Goal: Transaction & Acquisition: Purchase product/service

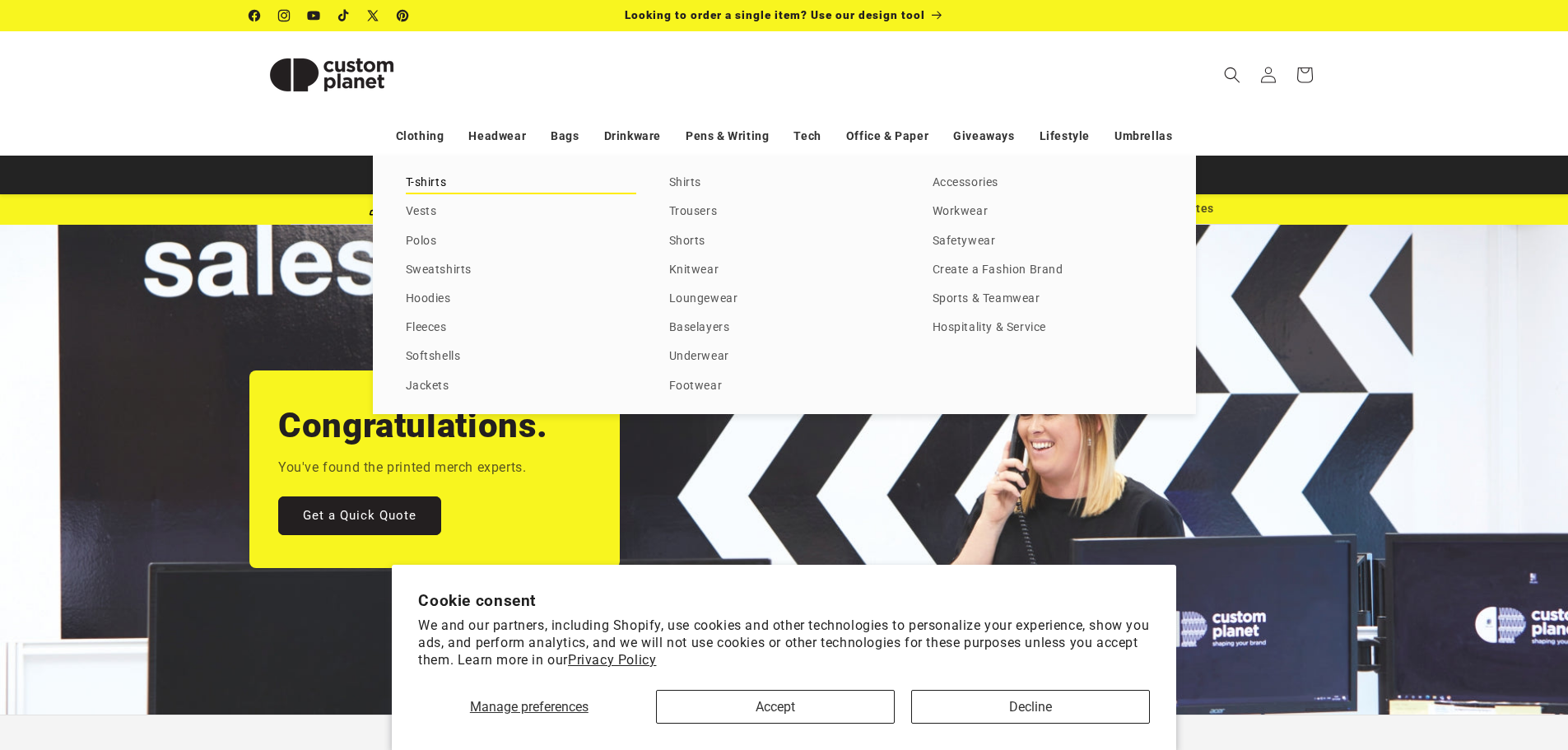
click at [438, 182] on link "T-shirts" at bounding box center [521, 183] width 231 height 23
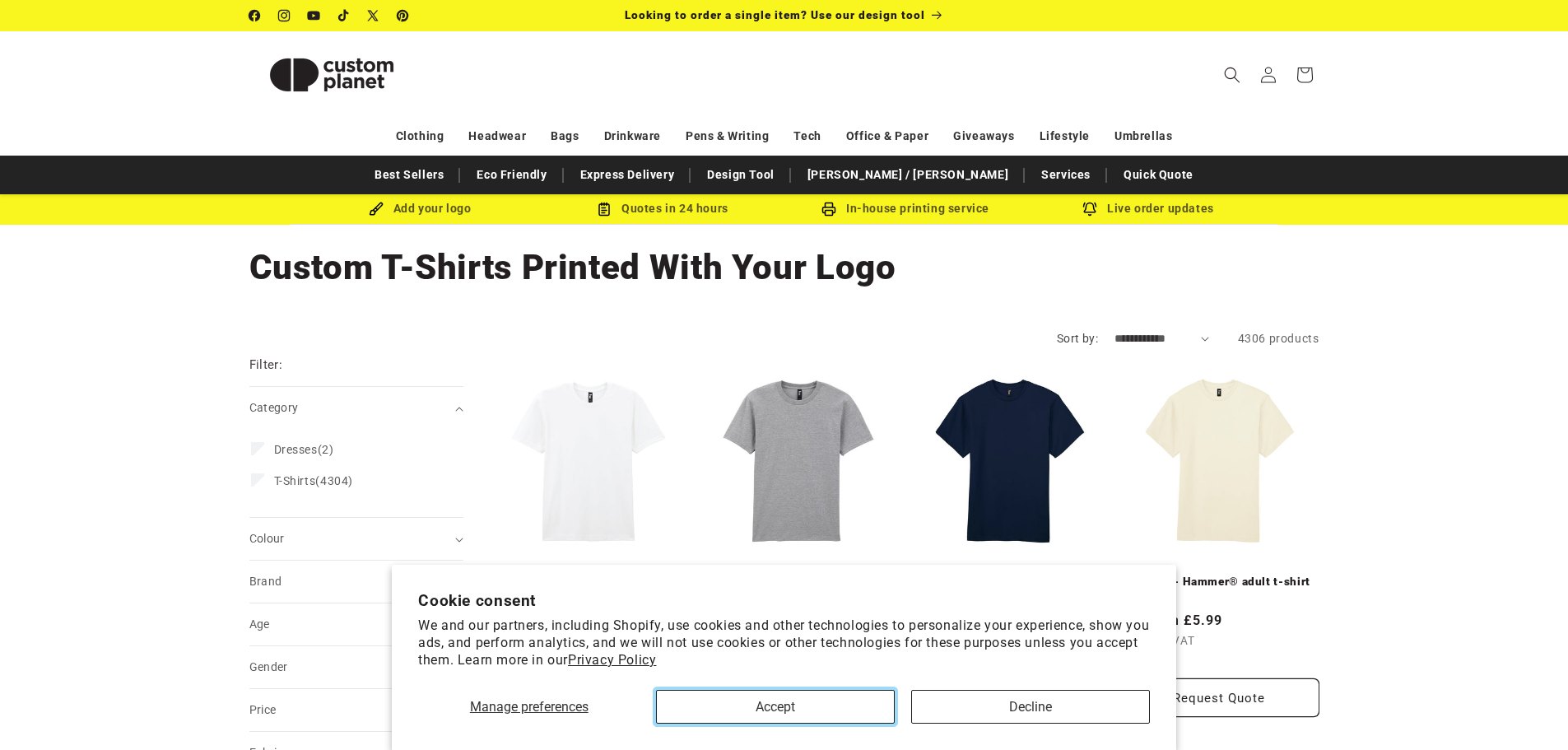
click at [833, 710] on button "Accept" at bounding box center [775, 707] width 239 height 34
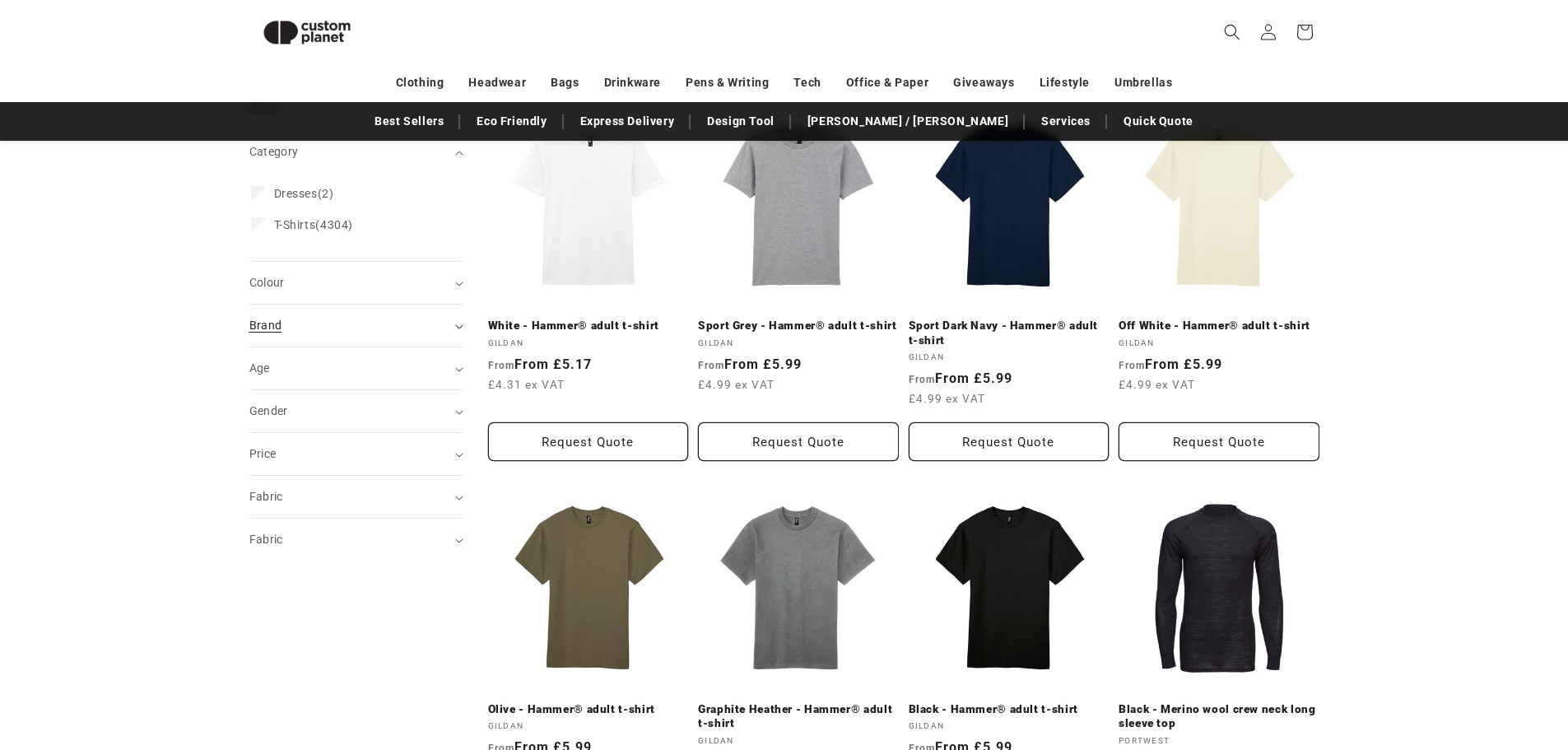
scroll to position [226, 0]
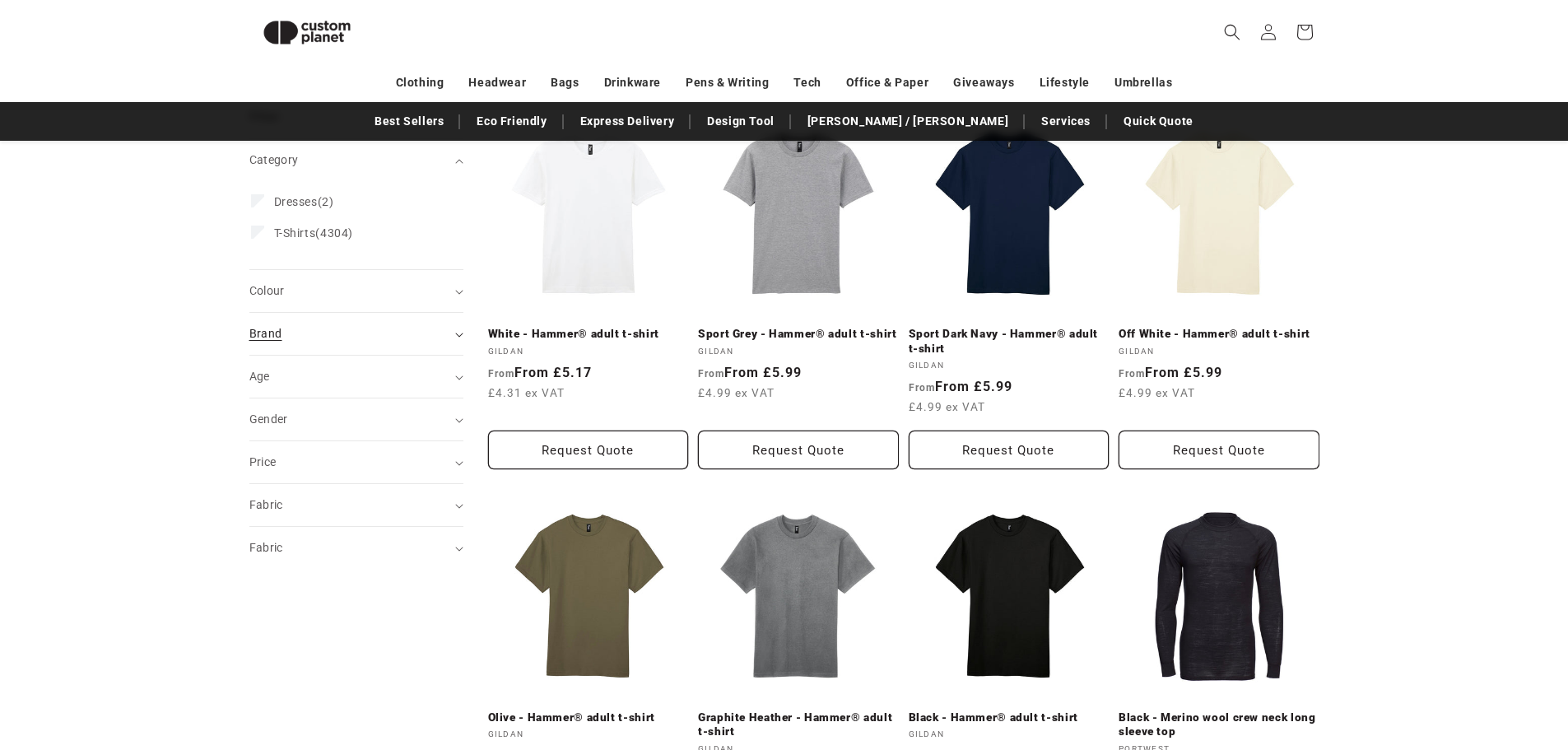
click at [357, 330] on div "Brand (0)" at bounding box center [350, 334] width 200 height 17
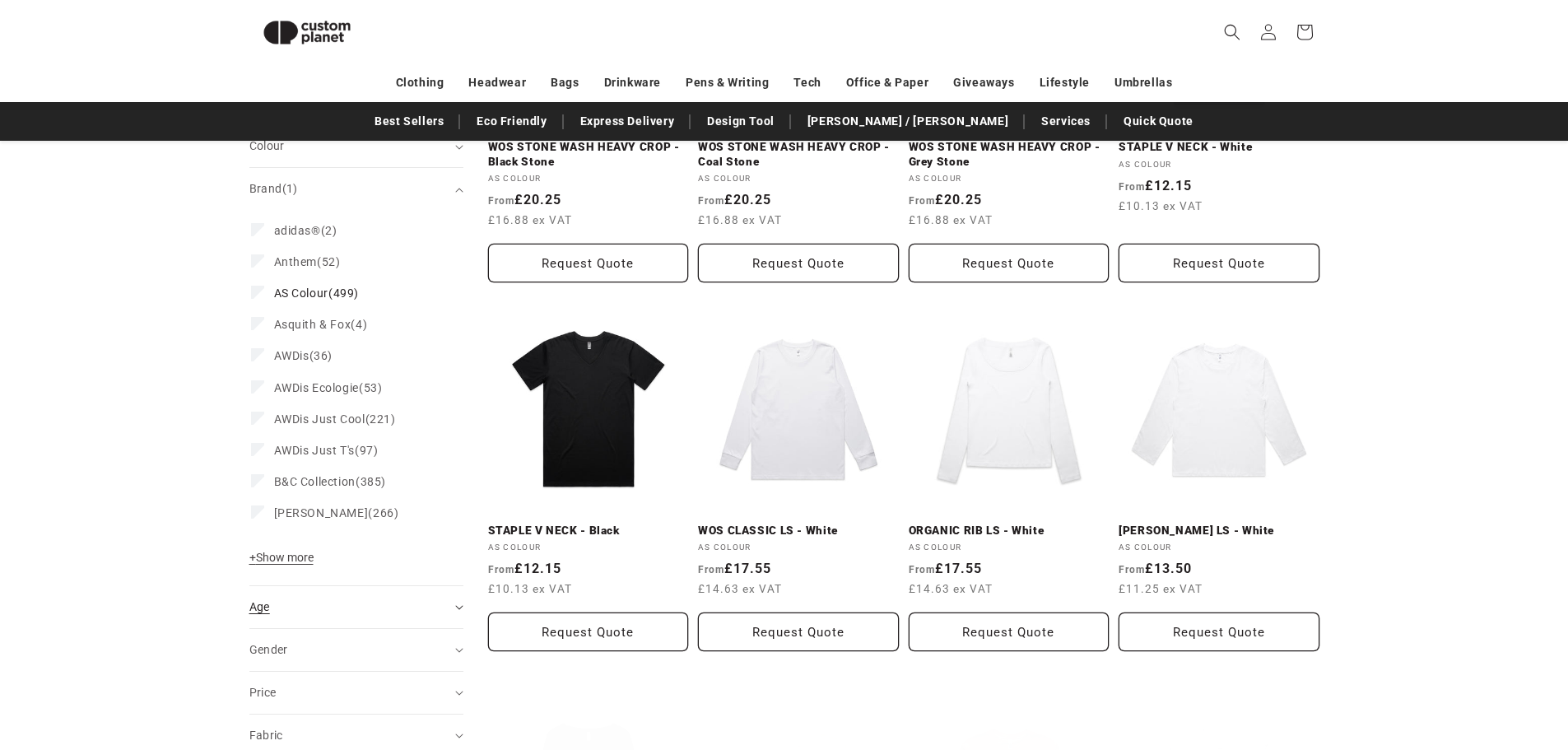
scroll to position [473, 0]
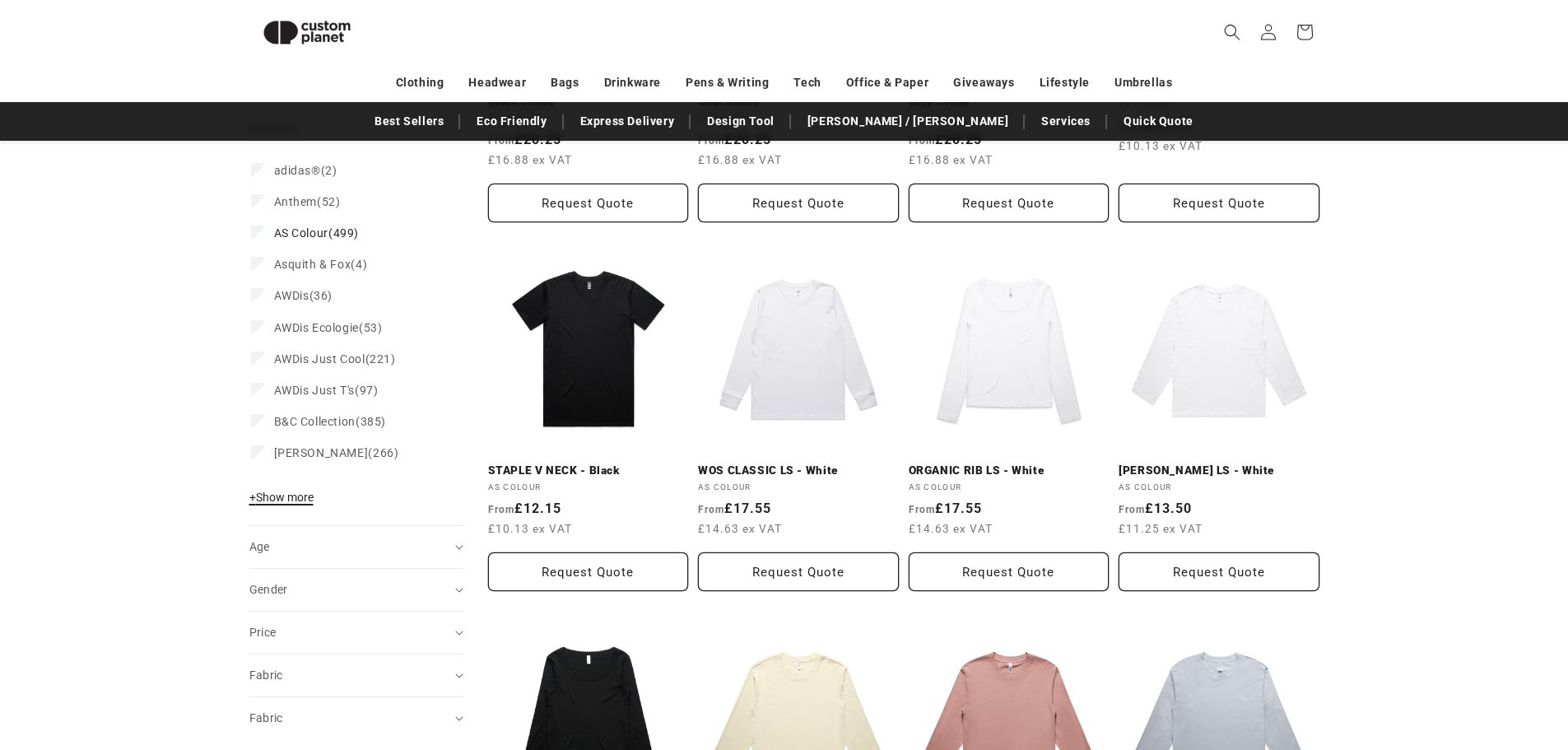
click at [284, 507] on button "+ Show more - Show less" at bounding box center [284, 501] width 69 height 23
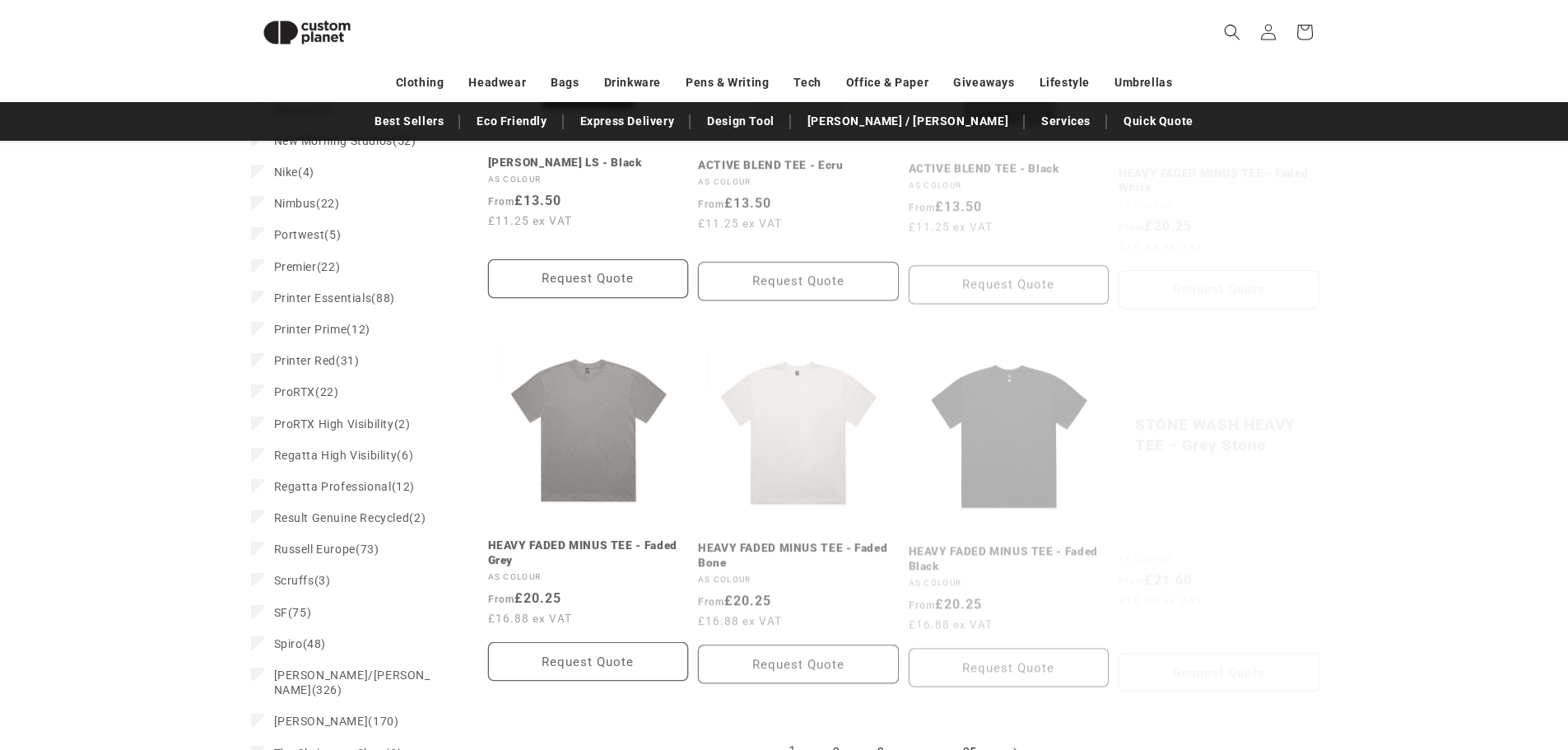
scroll to position [1544, 0]
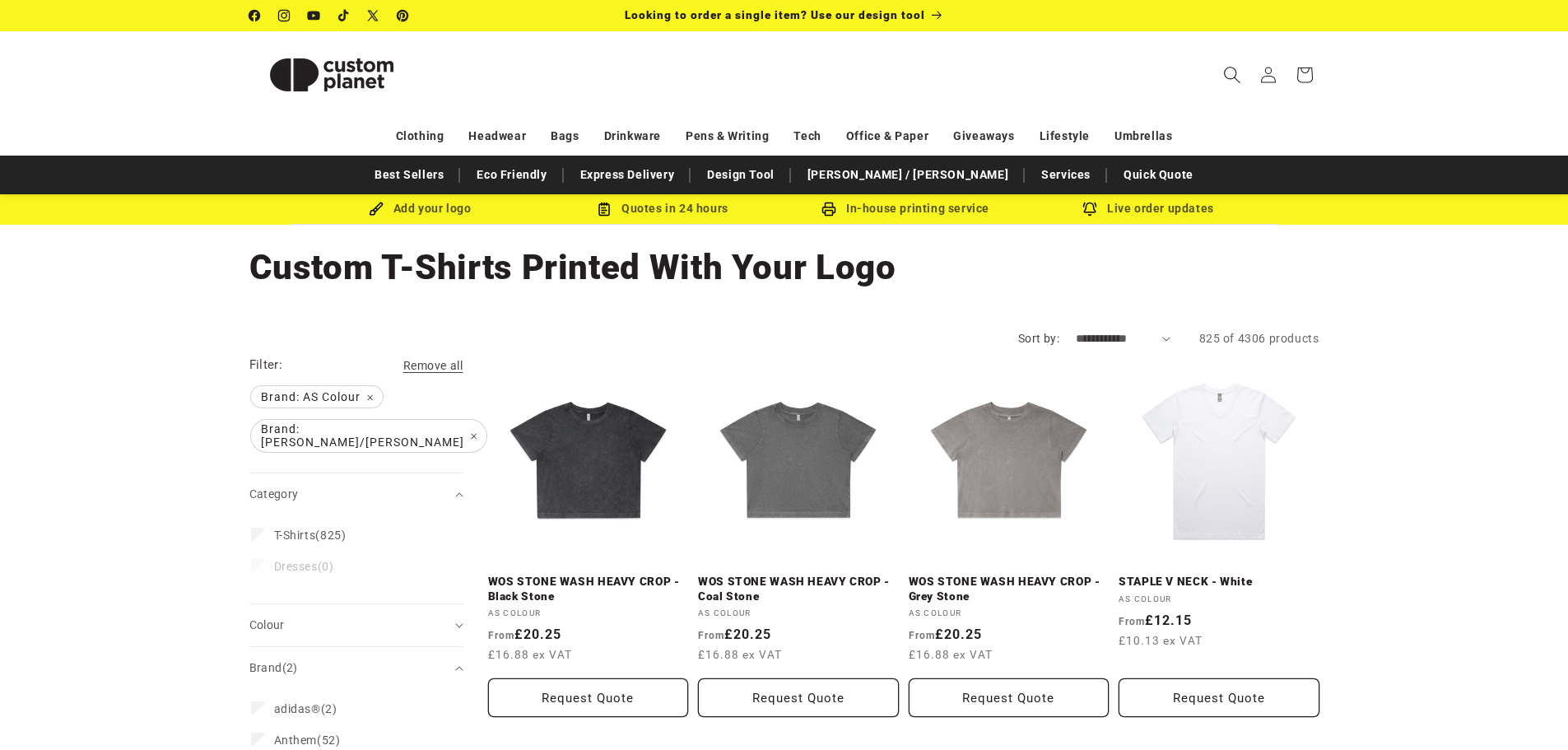
click at [1231, 71] on icon "Search" at bounding box center [1232, 75] width 17 height 17
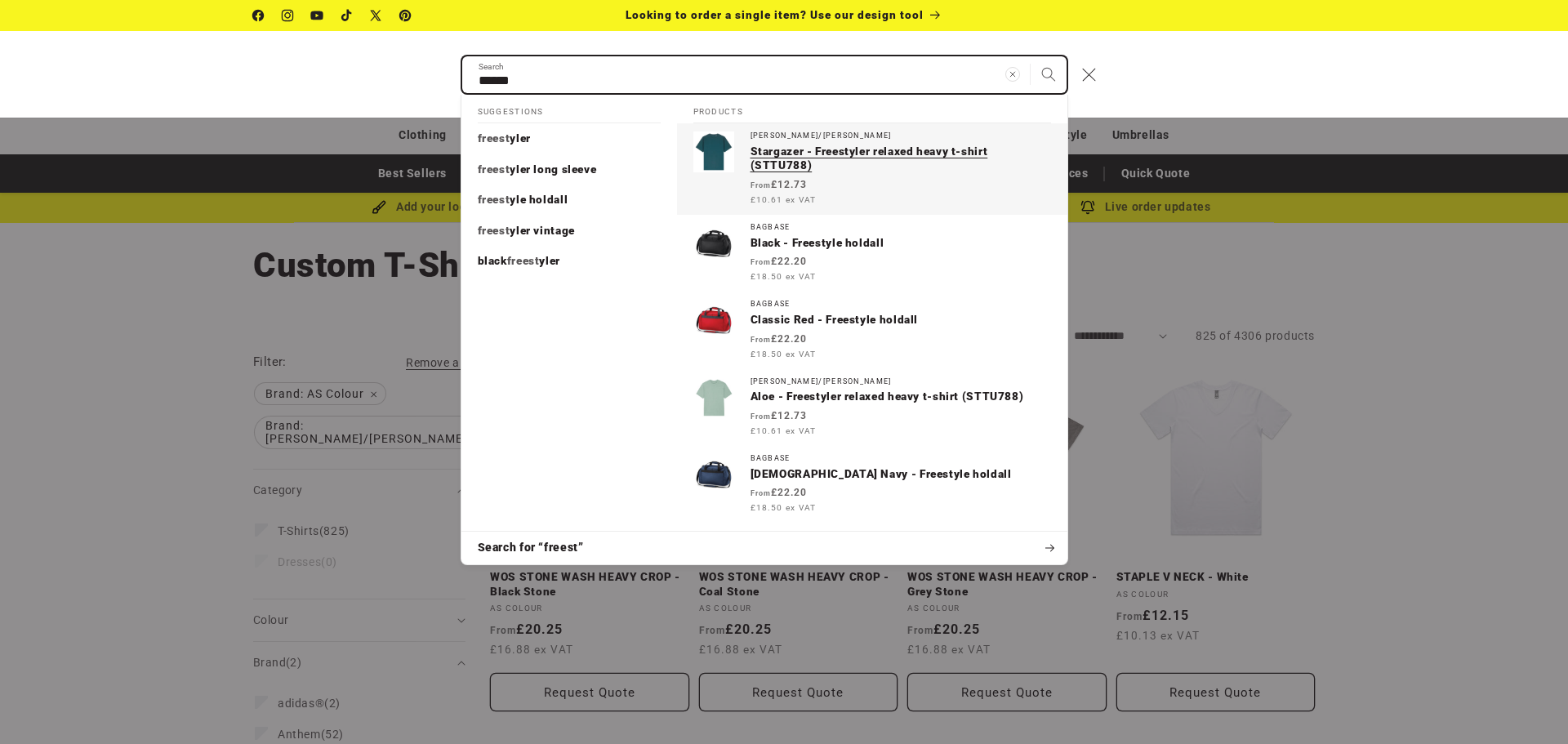
type input "******"
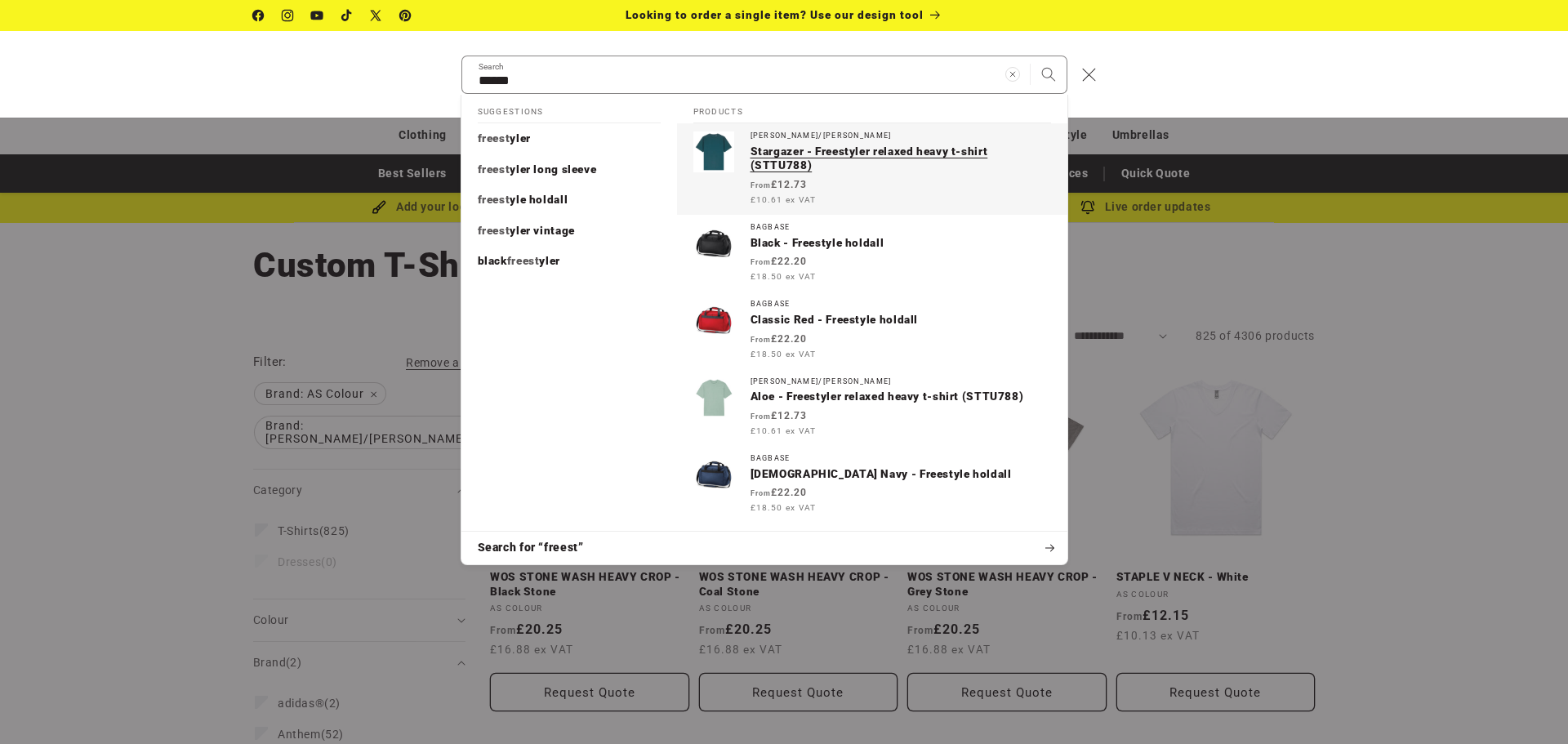
click at [888, 149] on p "Stargazer - Freestyler relaxed heavy t-shirt (STTU788)" at bounding box center [900, 159] width 301 height 28
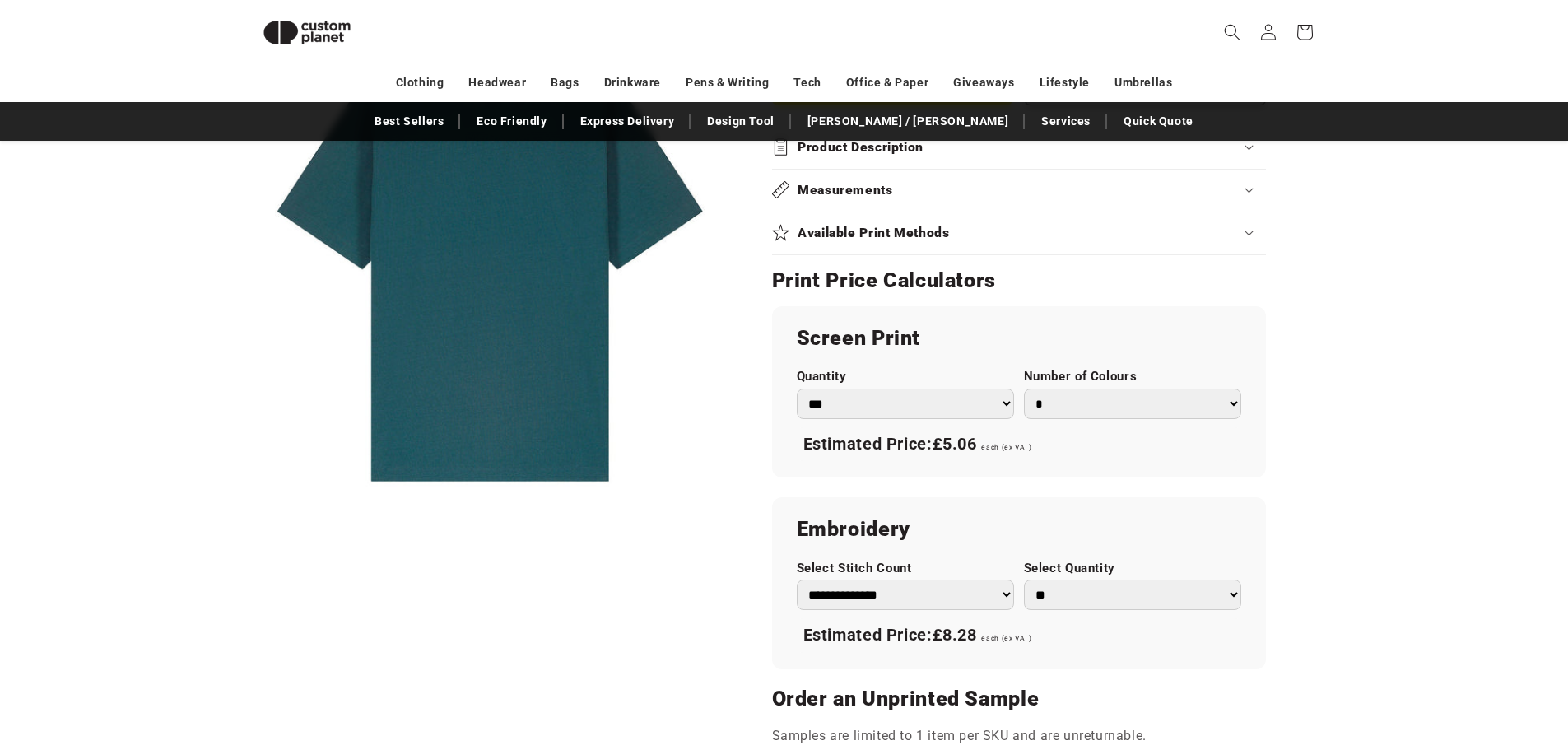
scroll to position [801, 0]
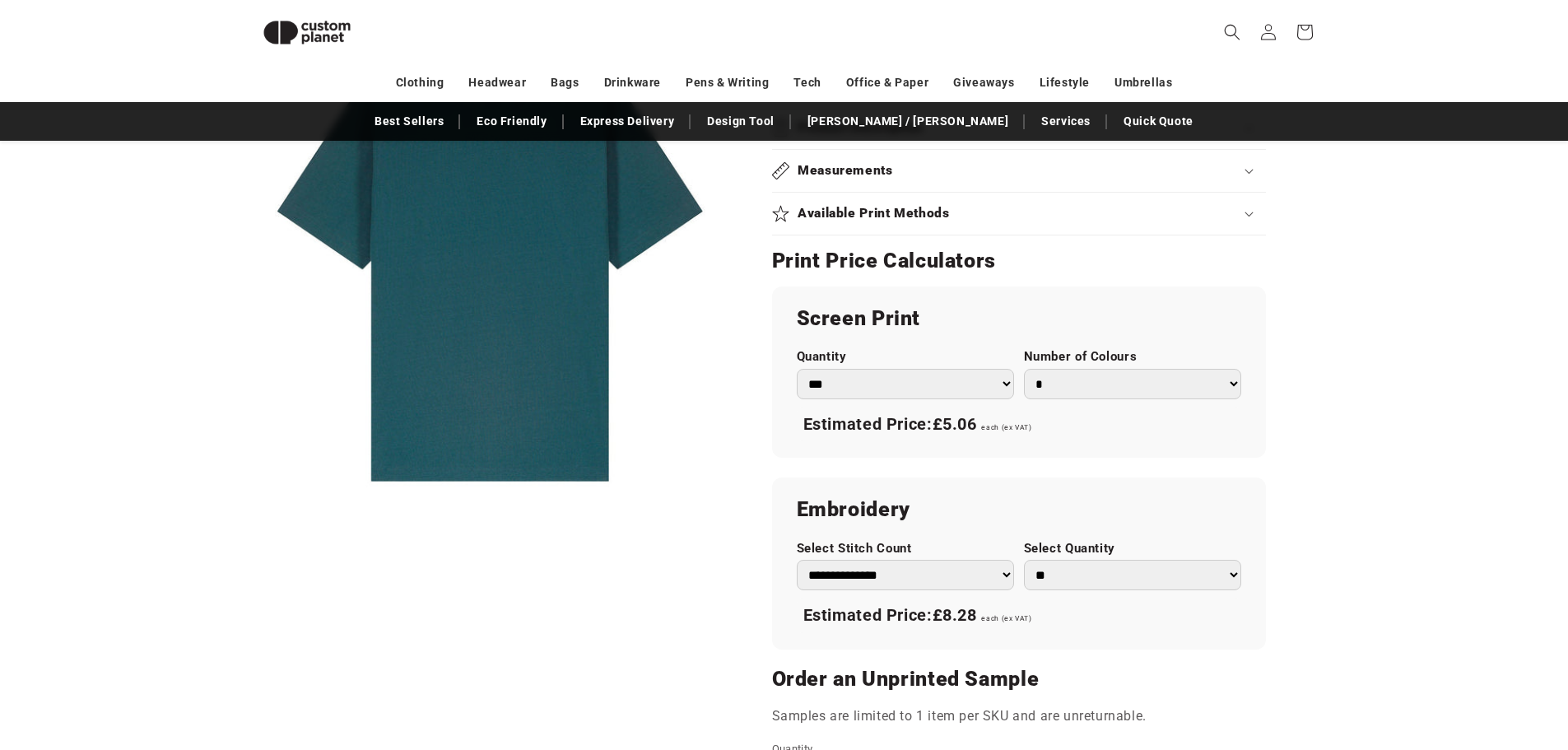
click at [940, 389] on select "*** *** *** **** **** **** ***** *****" at bounding box center [905, 384] width 217 height 30
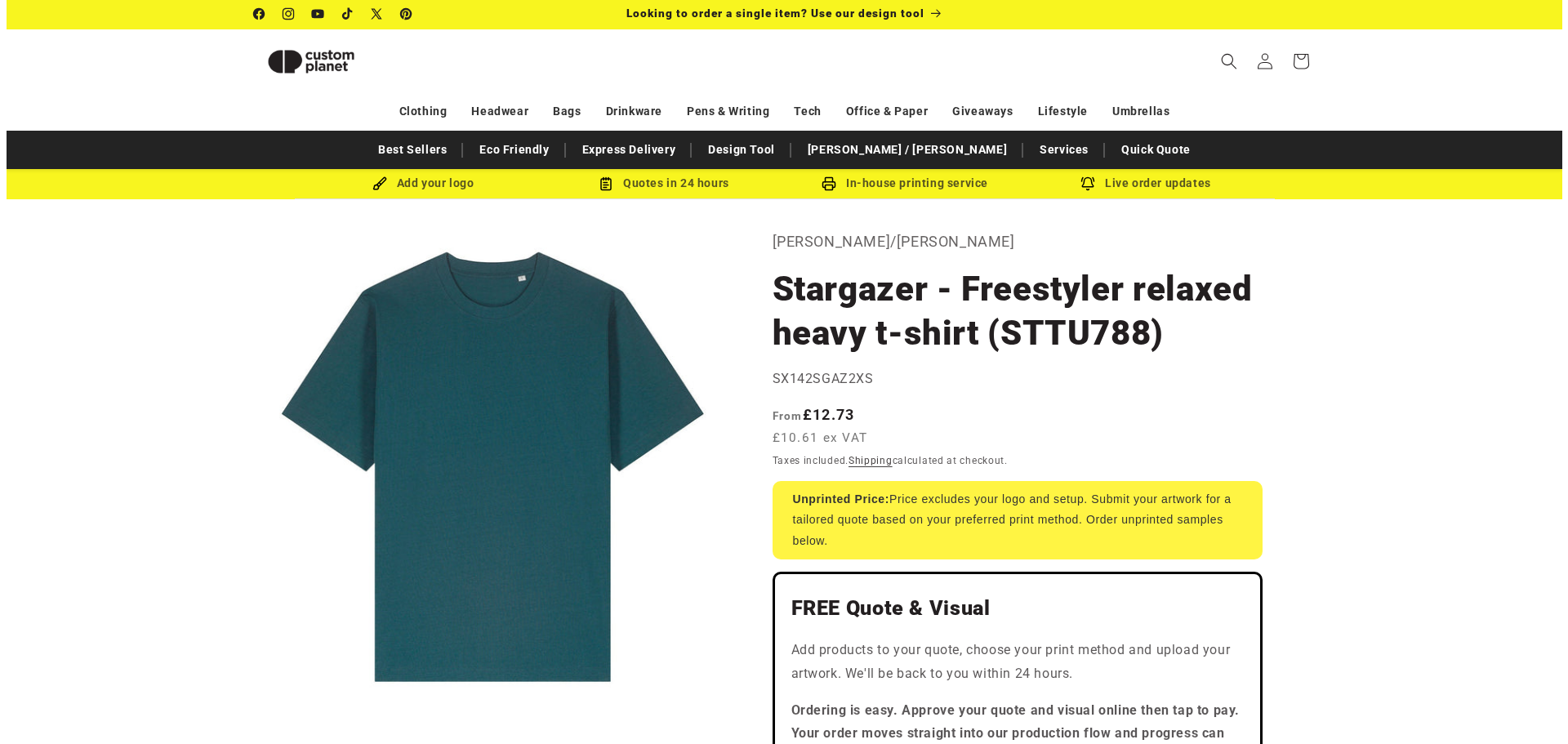
scroll to position [0, 0]
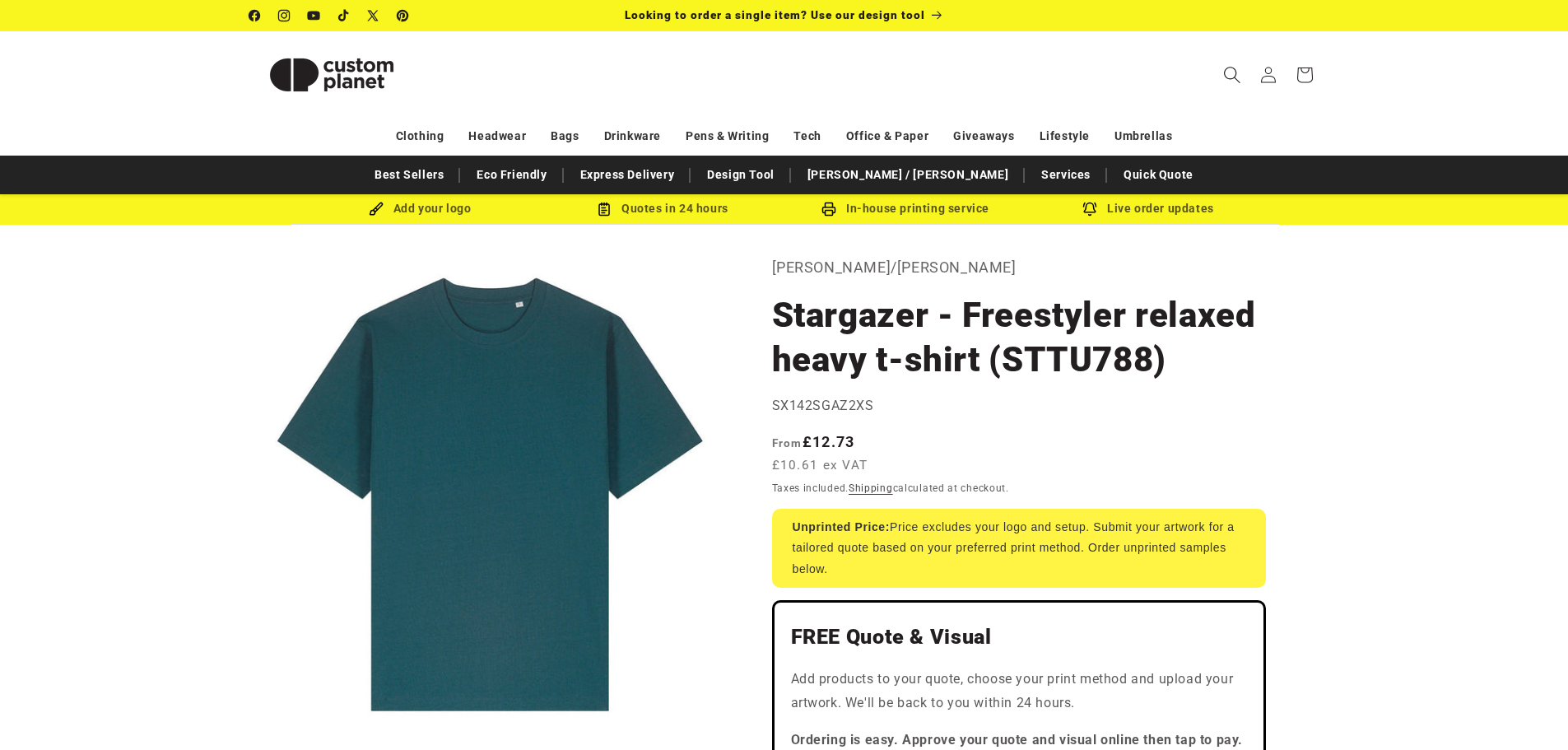
click at [1234, 69] on icon "Search" at bounding box center [1232, 75] width 16 height 16
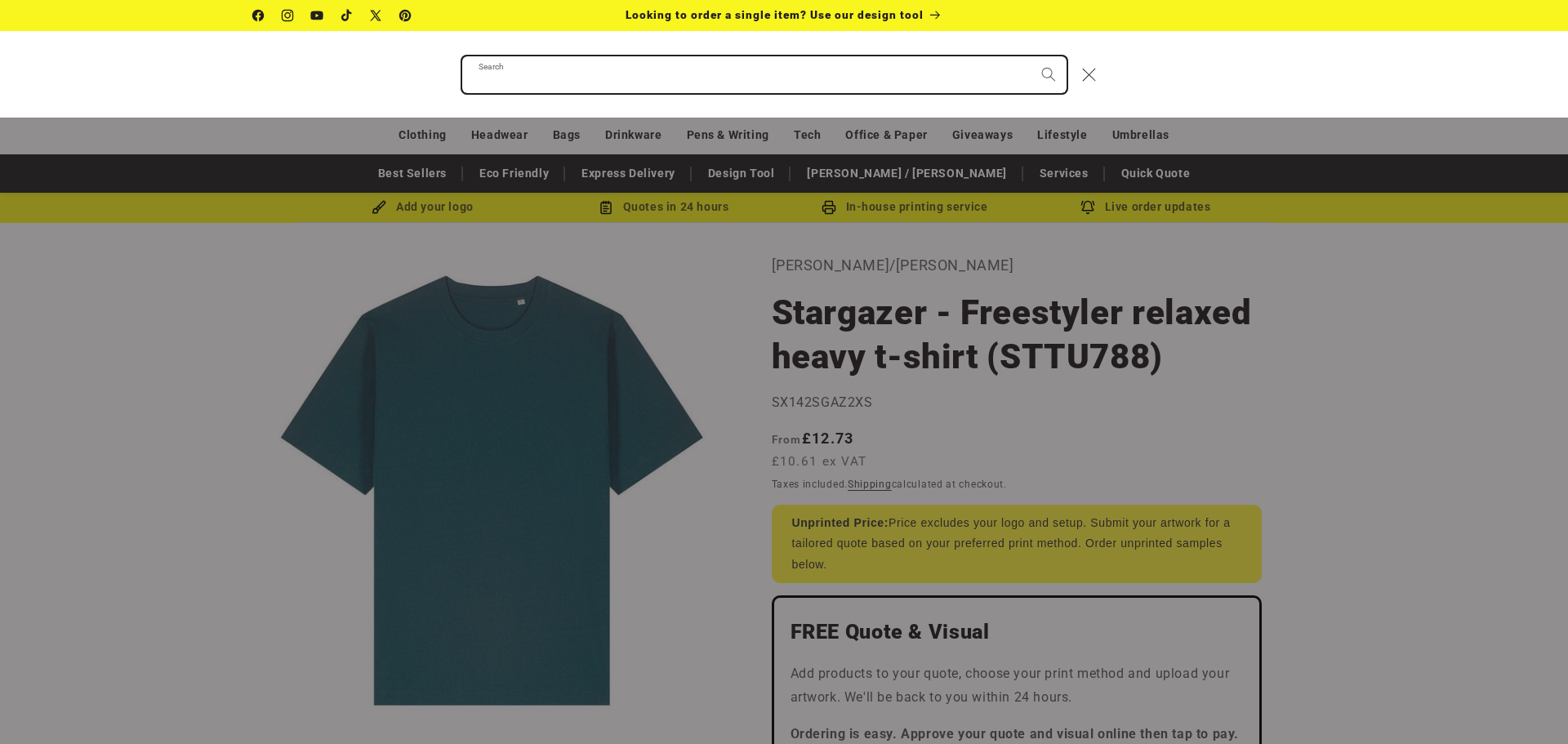
paste input "*******"
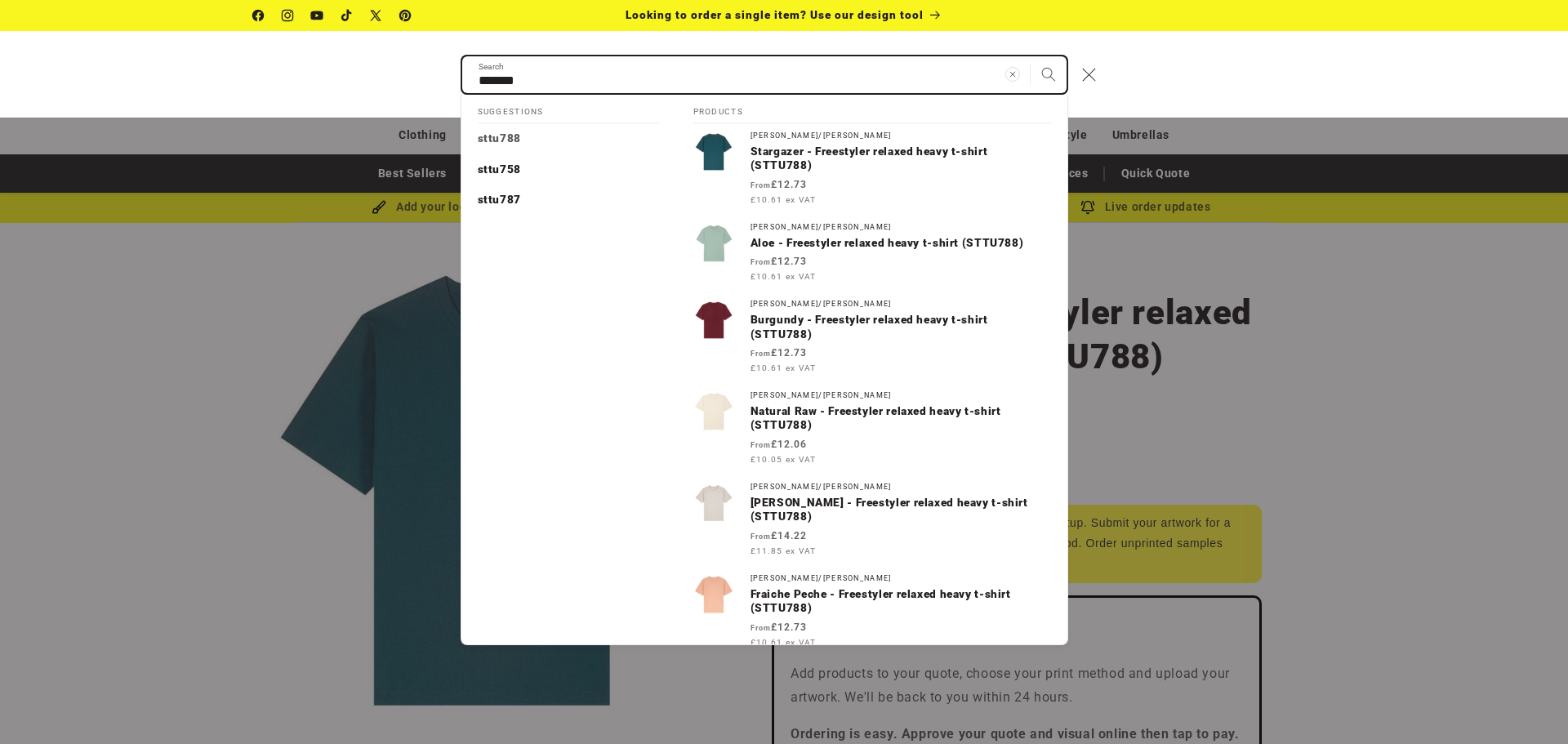
type input "*******"
click at [1031, 56] on button "Search" at bounding box center [1048, 74] width 36 height 36
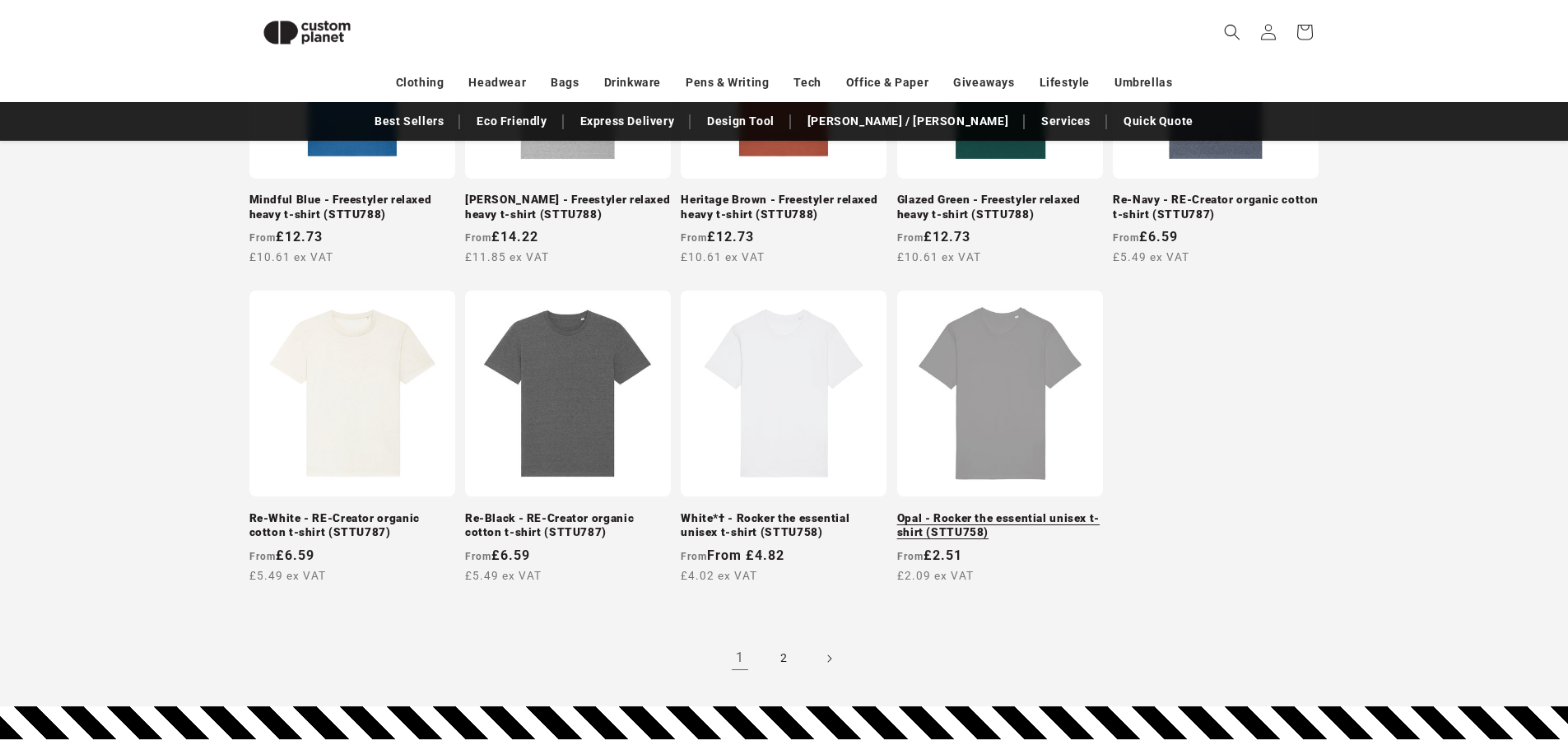
scroll to position [1461, 0]
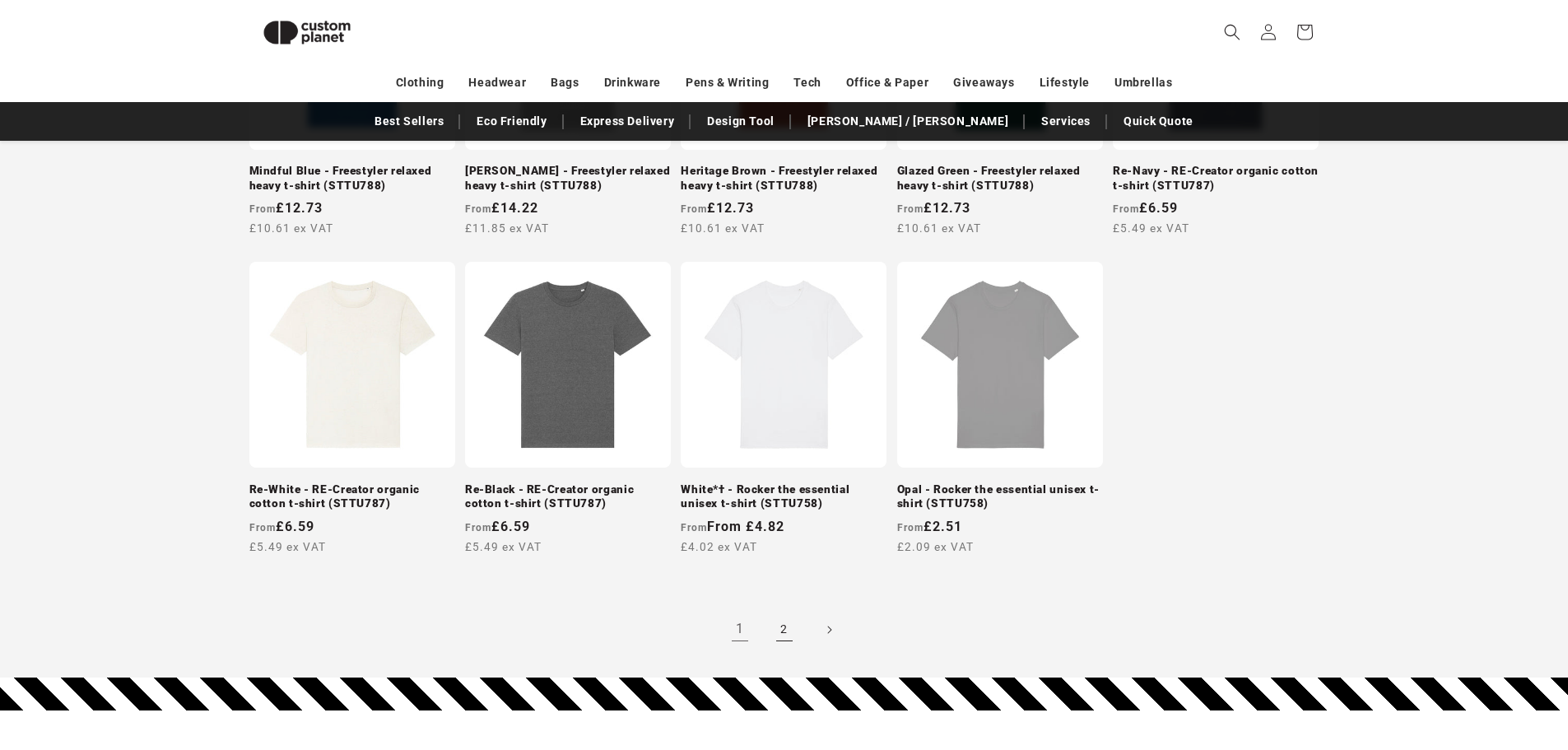
click at [780, 616] on link "2" at bounding box center [784, 630] width 36 height 36
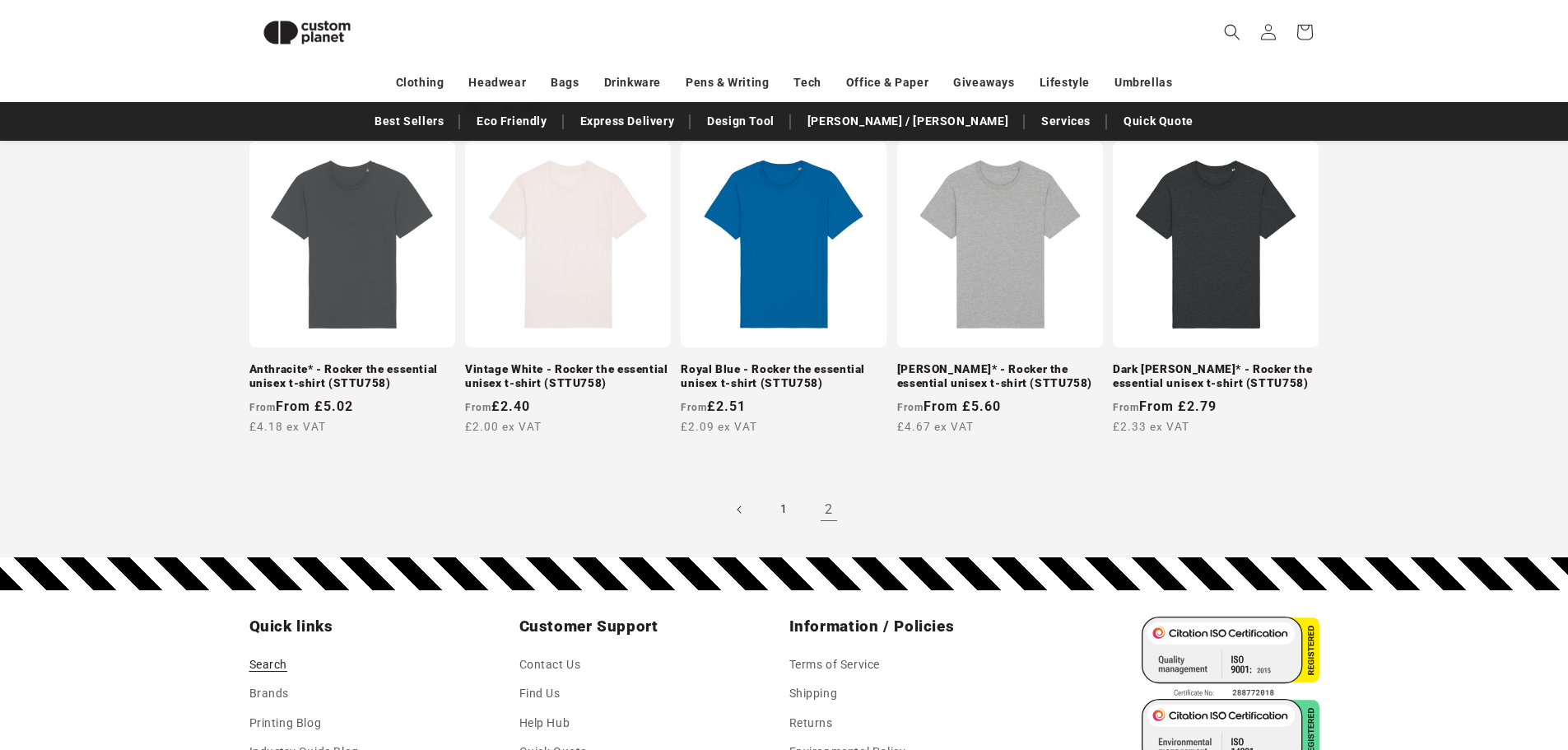
scroll to position [637, 0]
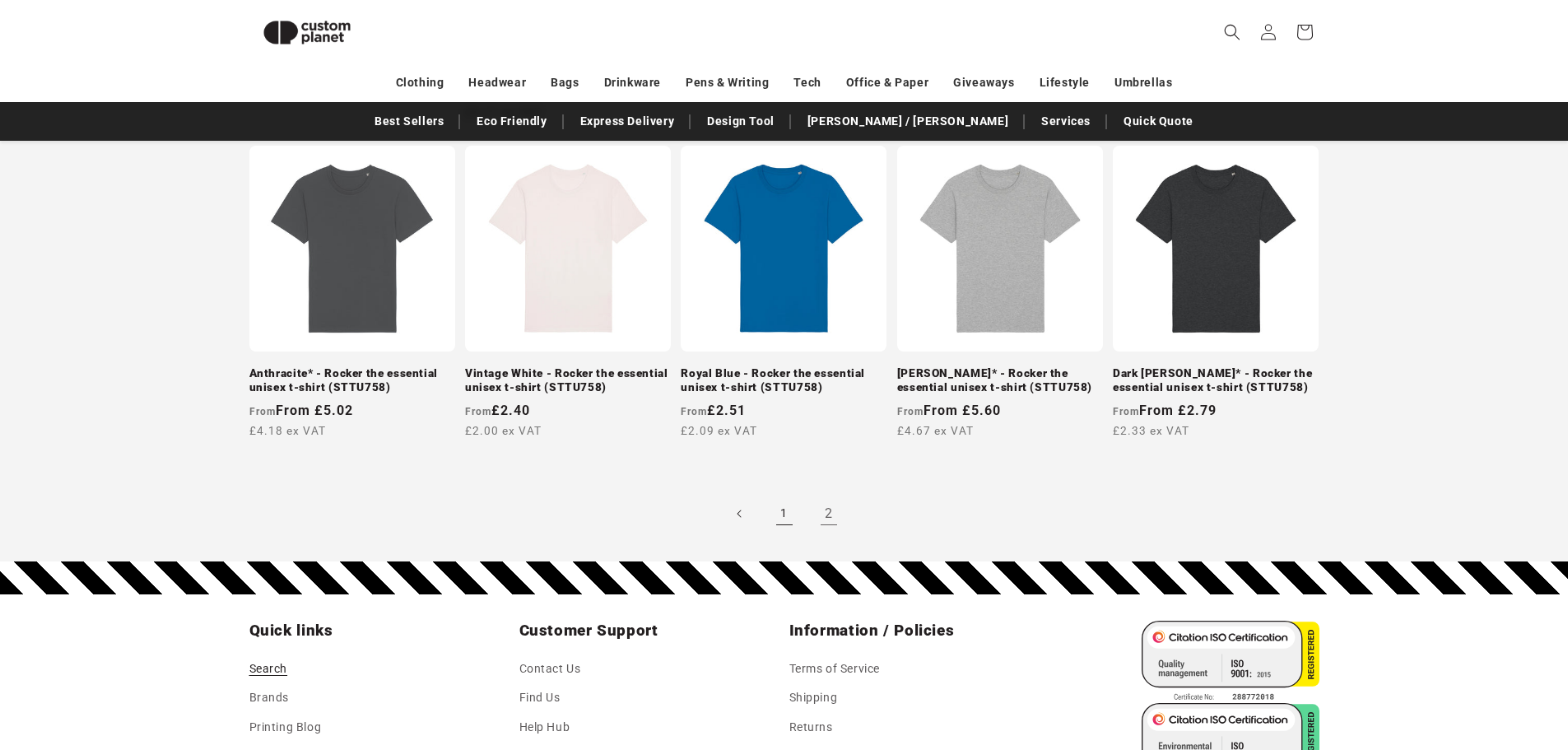
click at [781, 504] on link "1" at bounding box center [784, 514] width 36 height 36
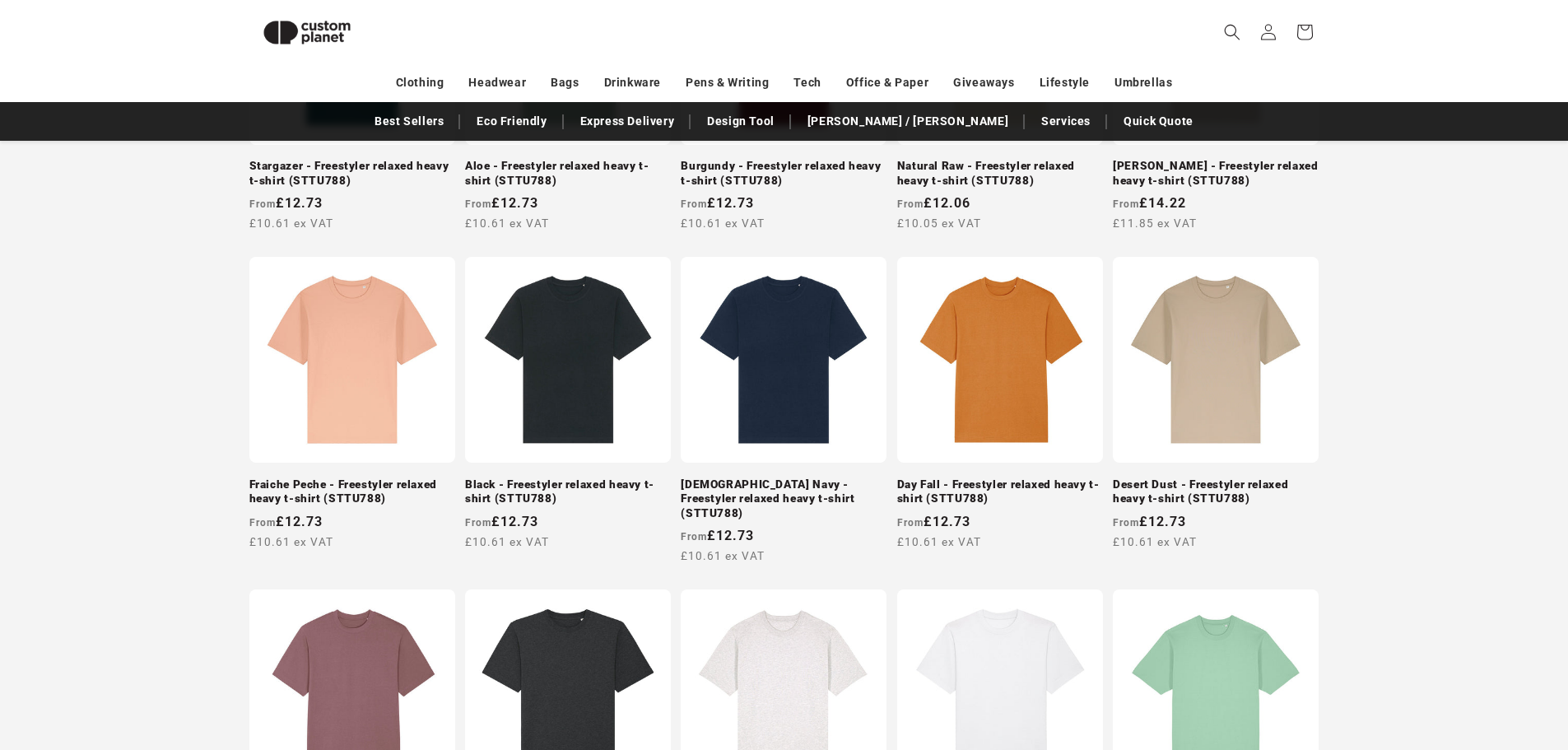
scroll to position [554, 0]
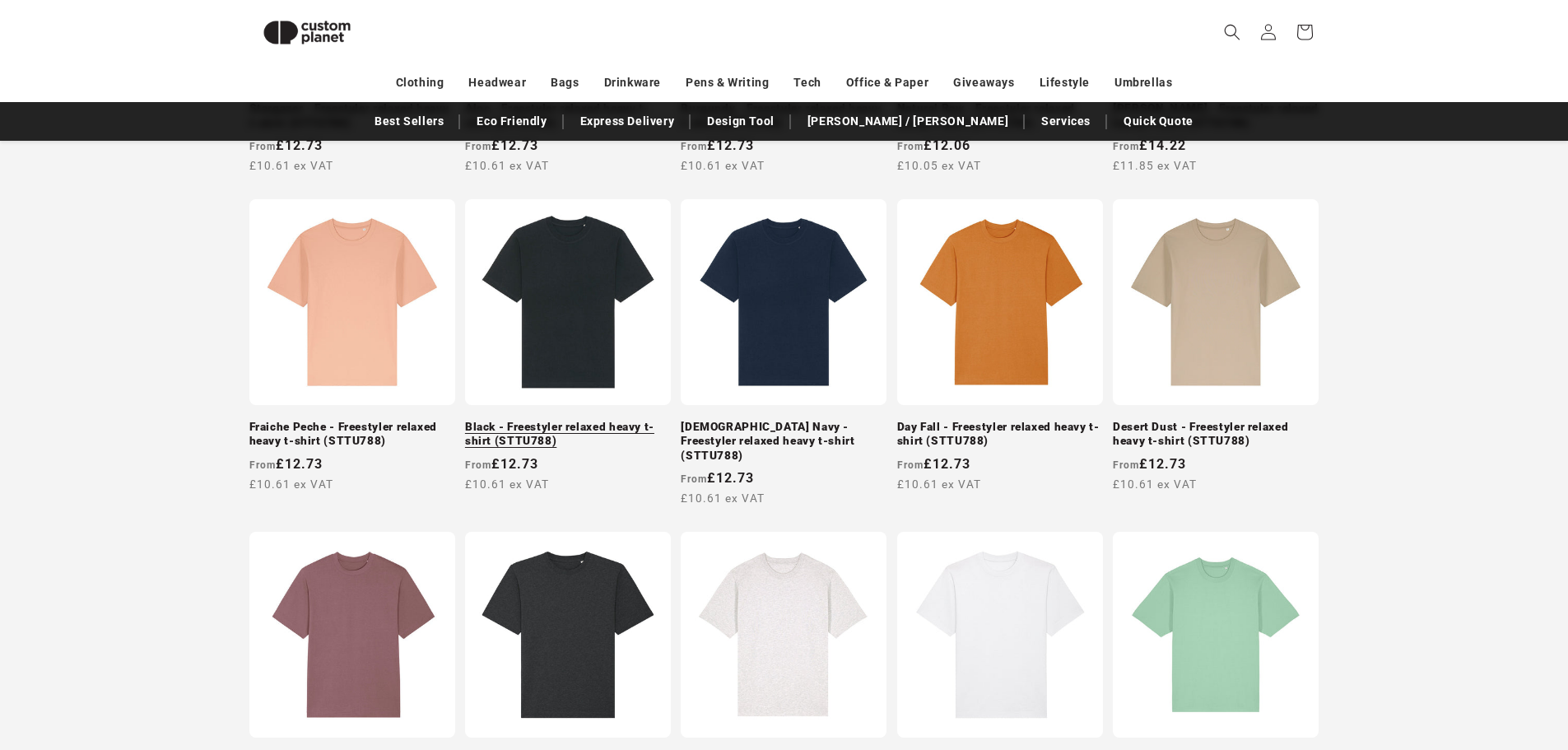
click at [577, 420] on link "Black - Freestyler relaxed heavy t-shirt (STTU788)" at bounding box center [568, 434] width 206 height 28
click at [1433, 443] on div "Stargazer - Freestyler relaxed heavy t-shirt (STTU788) Stargazer - Freestyler r…" at bounding box center [784, 719] width 1568 height 1674
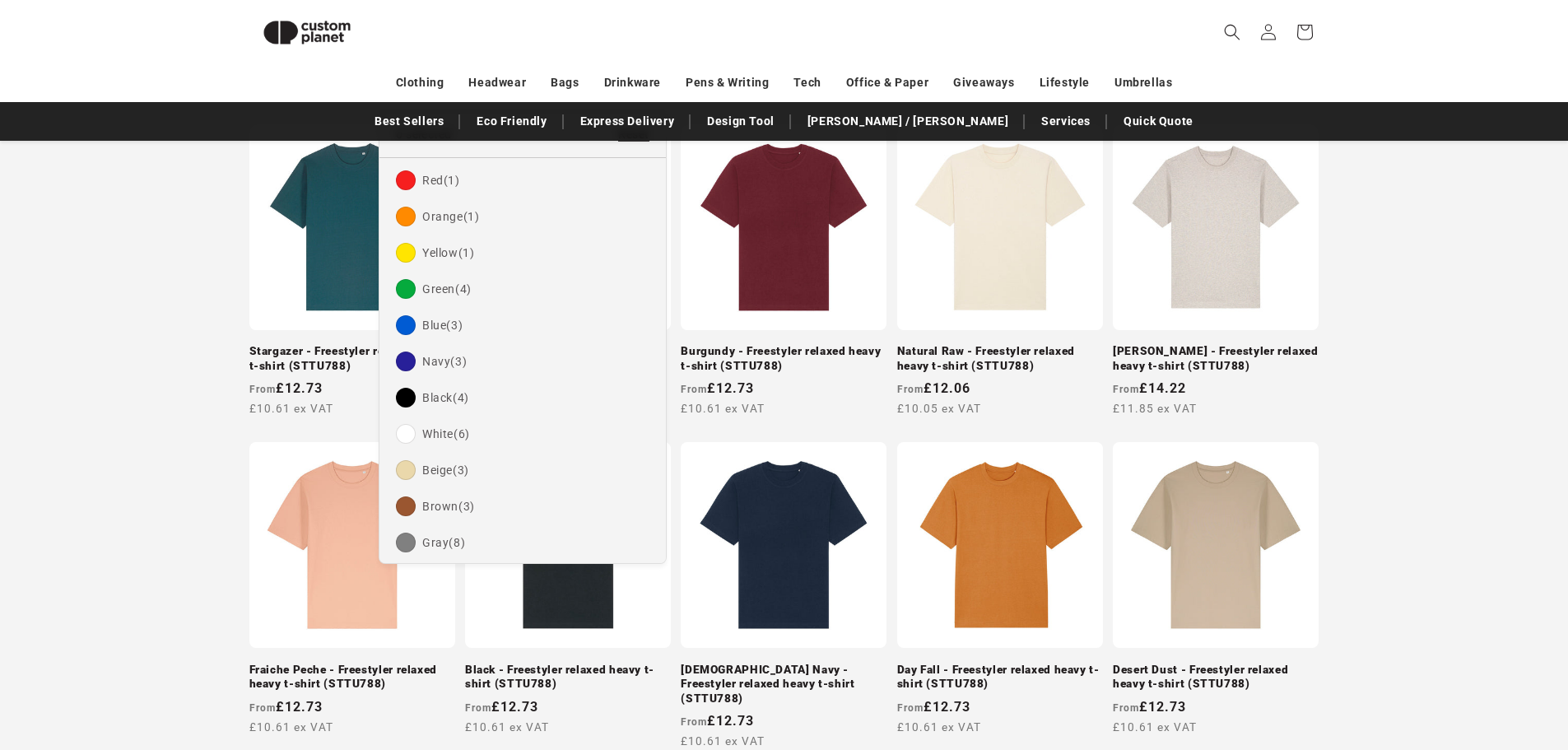
scroll to position [307, 0]
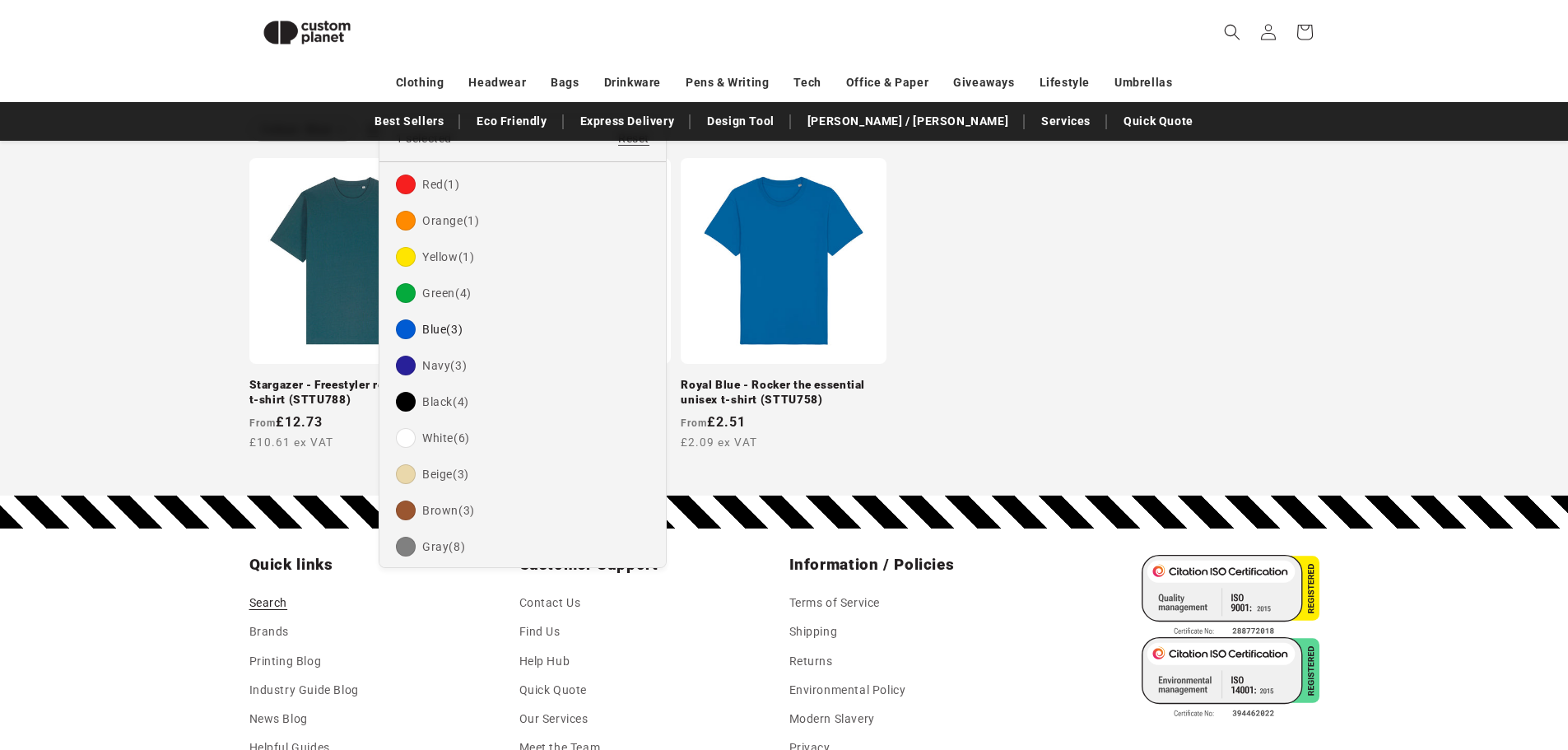
click at [439, 99] on summary "Colour" at bounding box center [413, 90] width 50 height 17
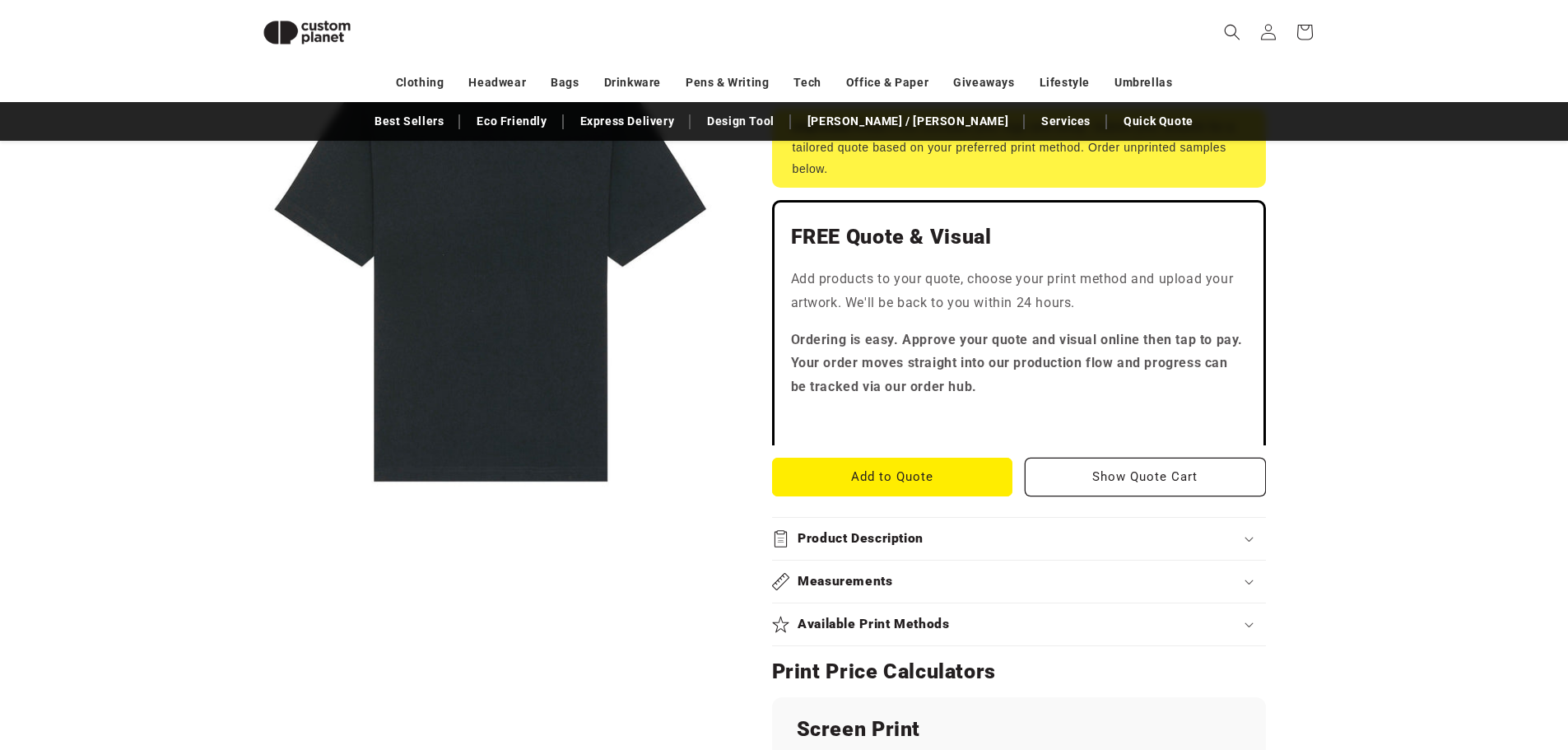
scroll to position [390, 0]
click at [871, 574] on h2 "Measurements" at bounding box center [845, 583] width 95 height 17
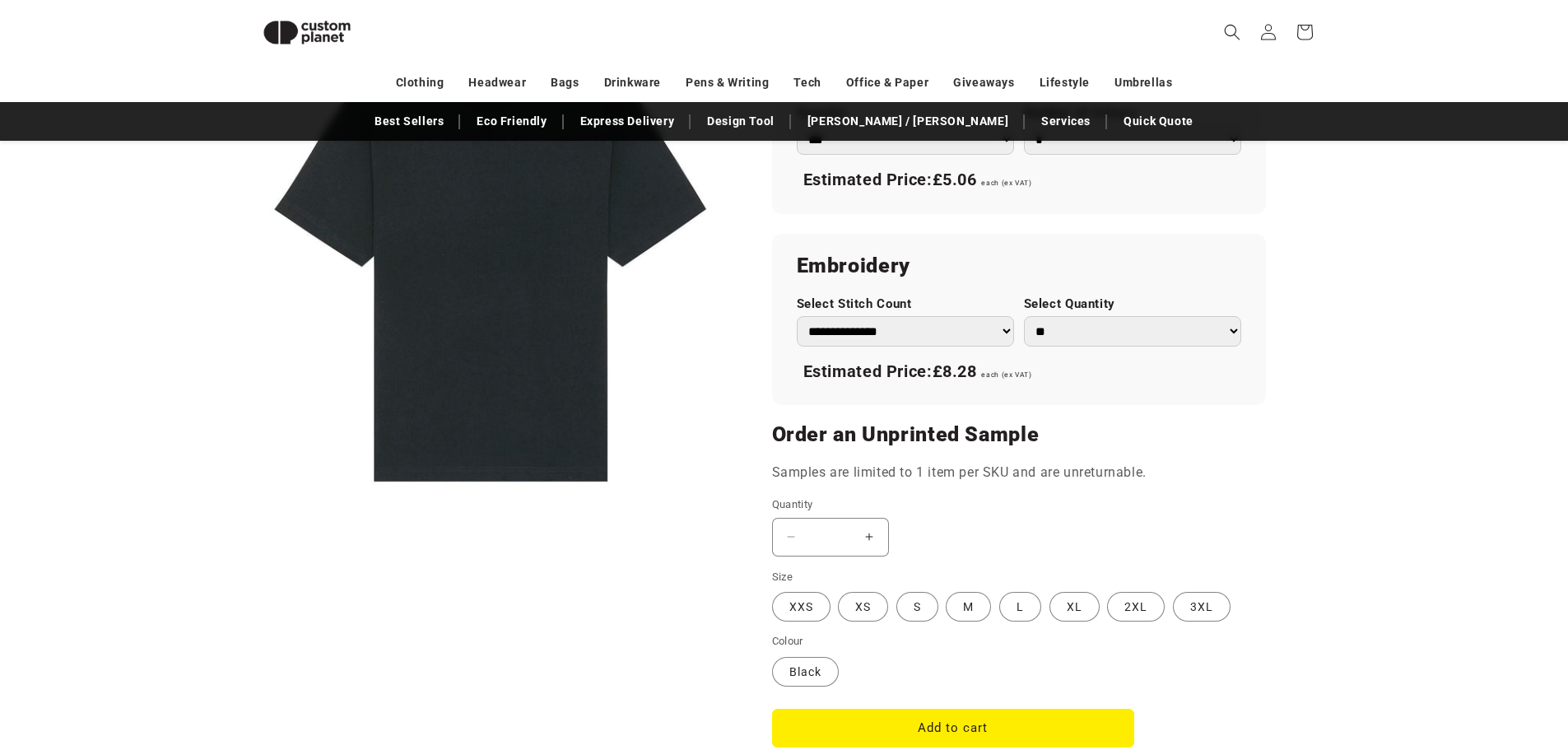
scroll to position [1132, 0]
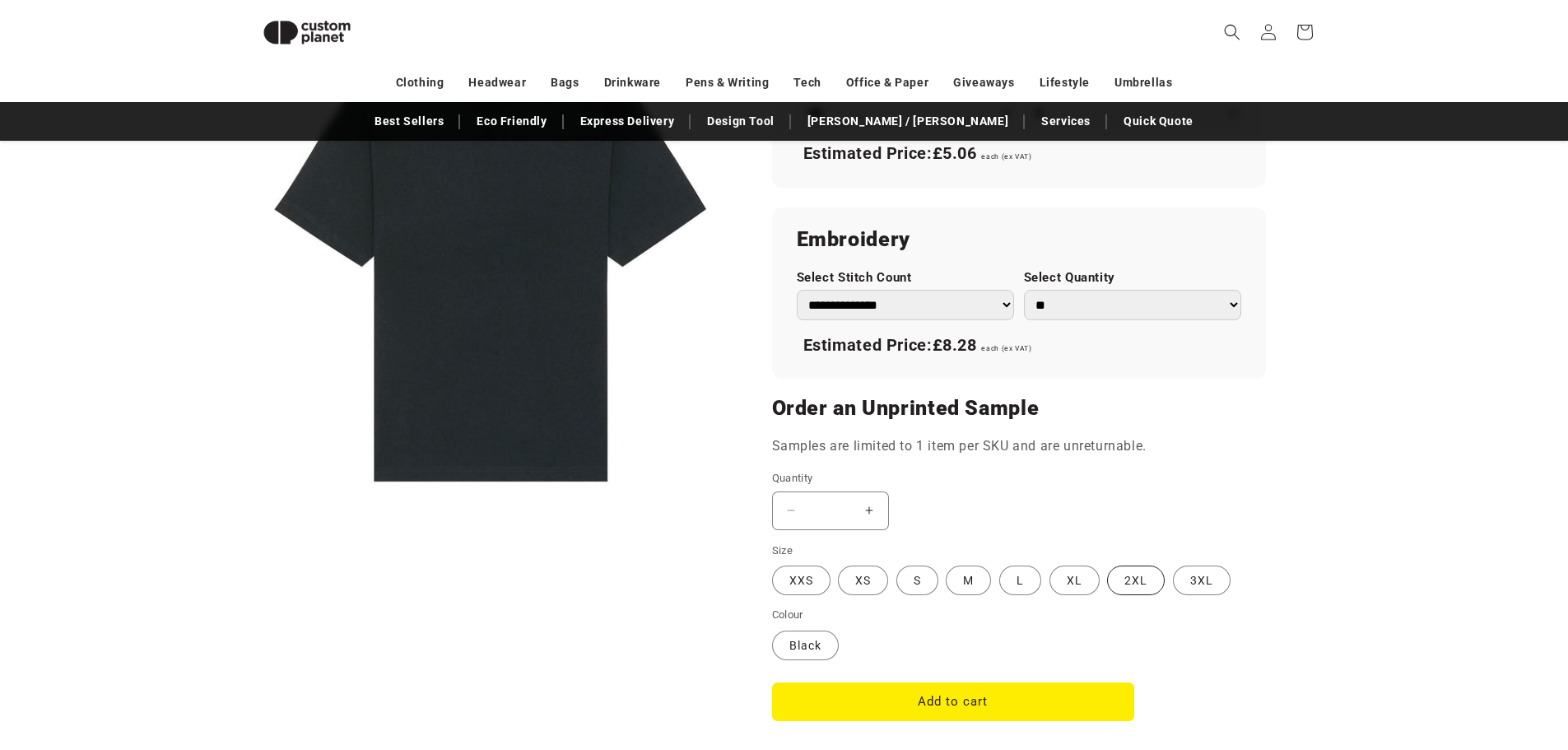
click at [1133, 584] on label "2XL Variant sold out or unavailable" at bounding box center [1135, 580] width 58 height 29
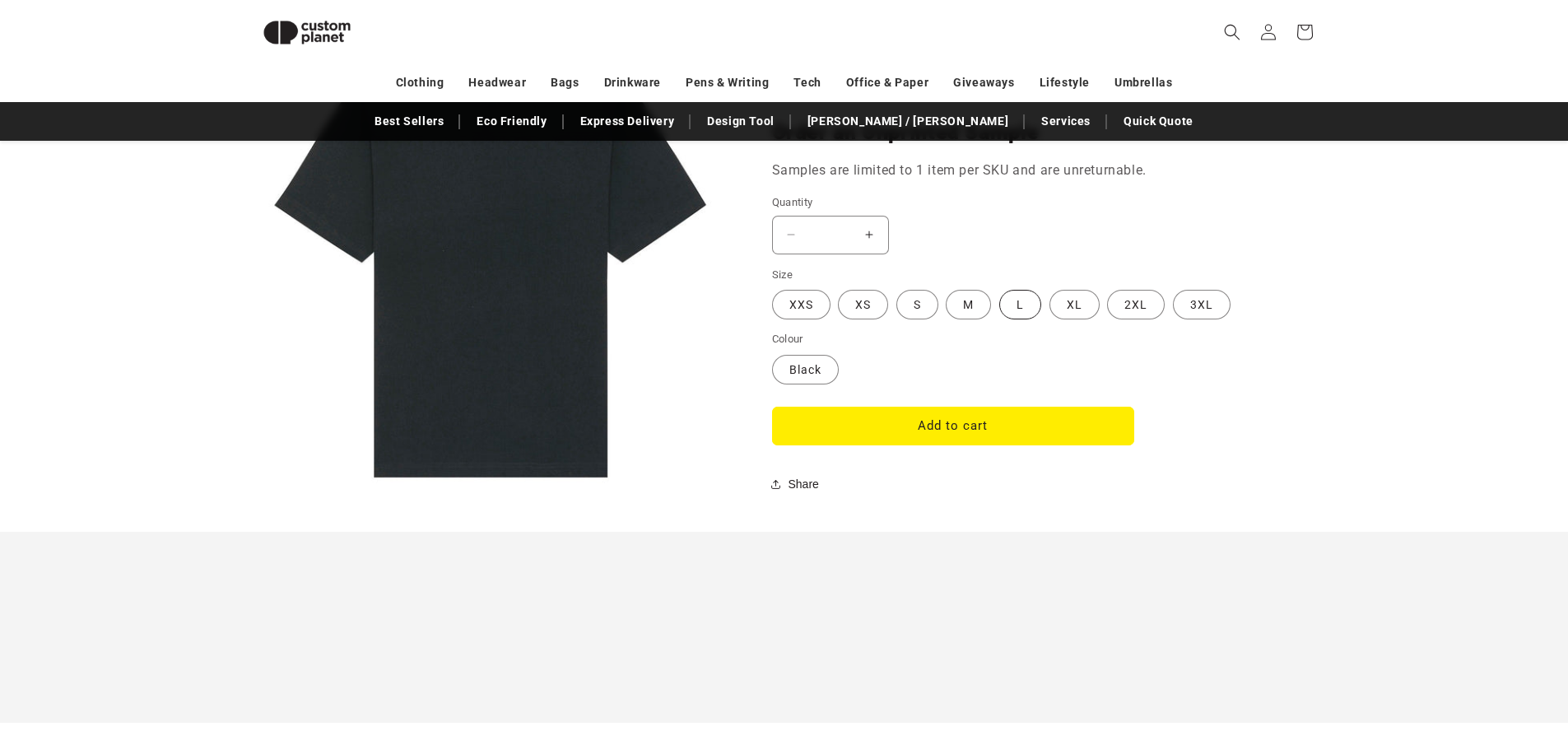
scroll to position [1461, 0]
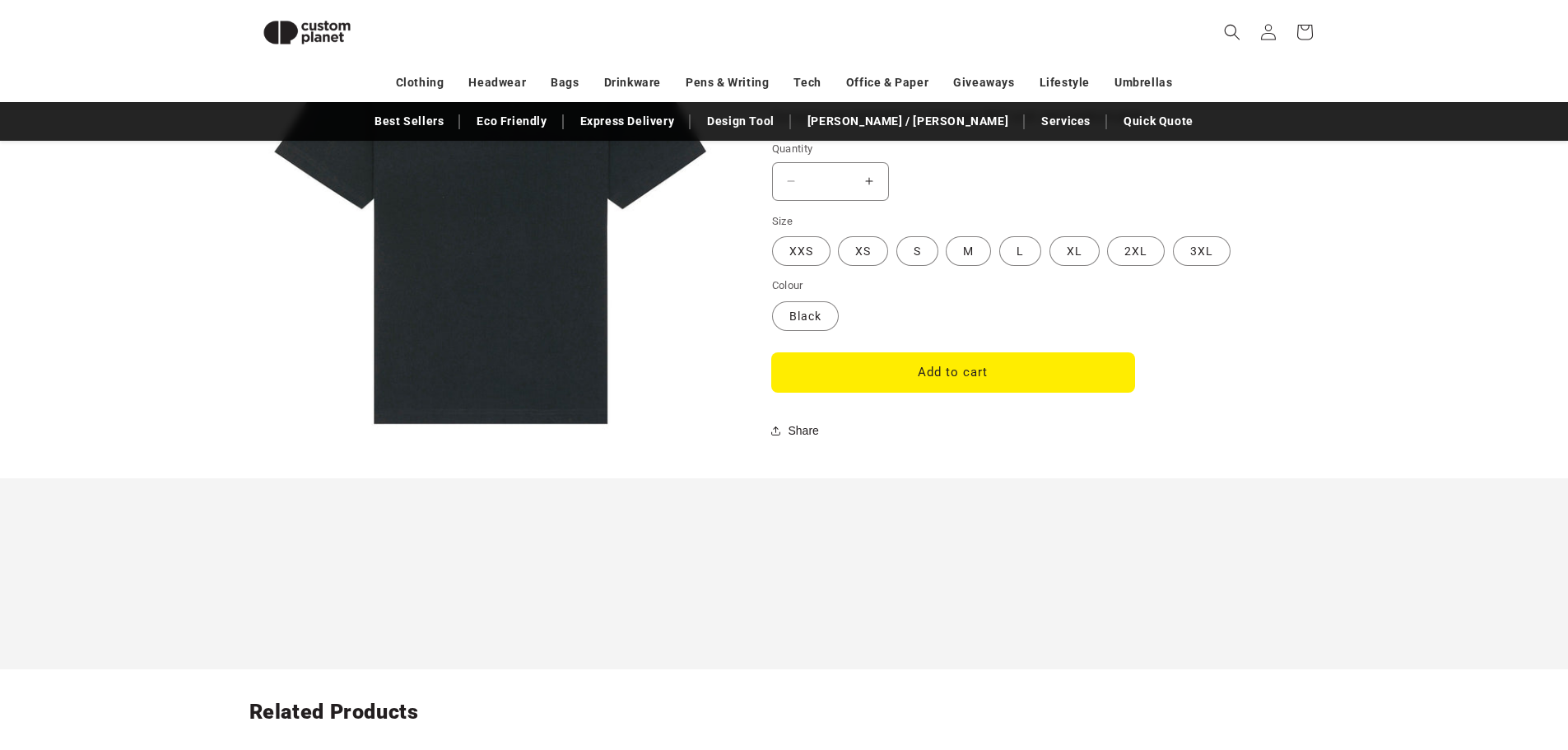
click at [915, 384] on button "Add to cart" at bounding box center [953, 373] width 362 height 39
